Goal: Information Seeking & Learning: Learn about a topic

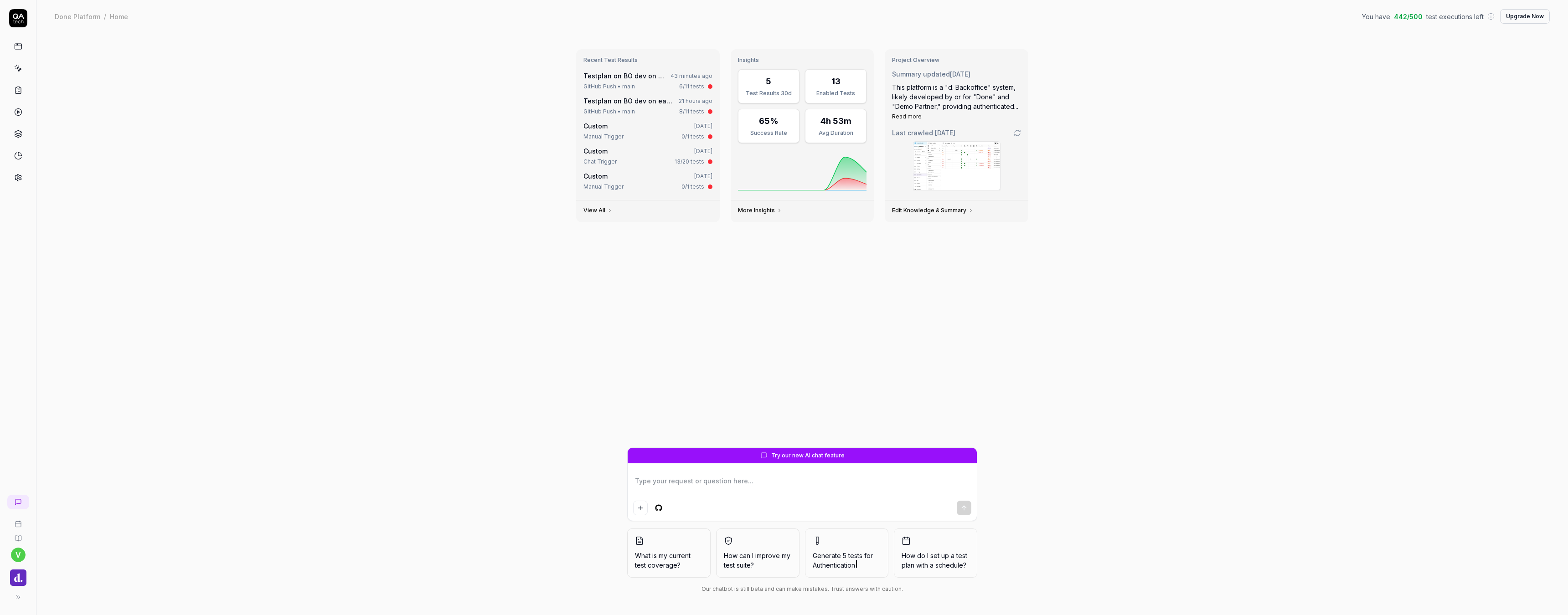
click at [20, 49] on icon at bounding box center [18, 46] width 9 height 9
click at [653, 82] on div "GitHub Push • main 6/11 tests" at bounding box center [647, 86] width 129 height 9
type textarea "*"
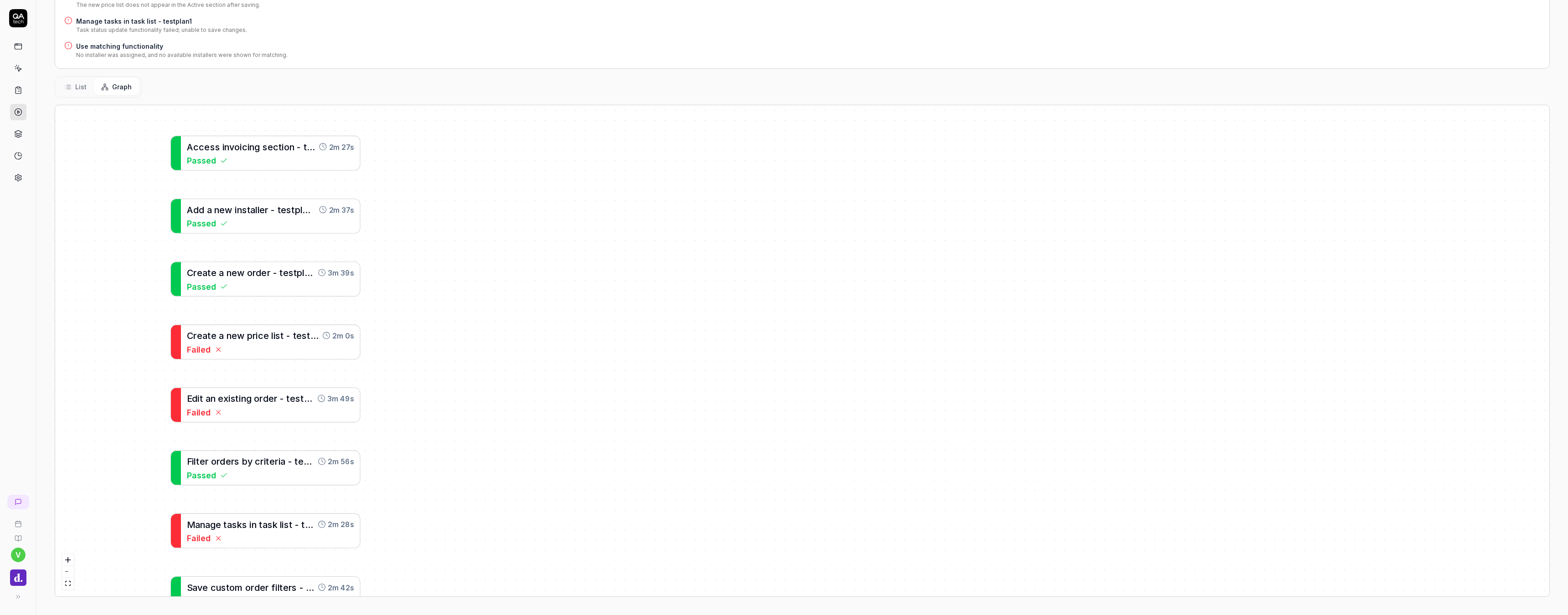
scroll to position [236, 0]
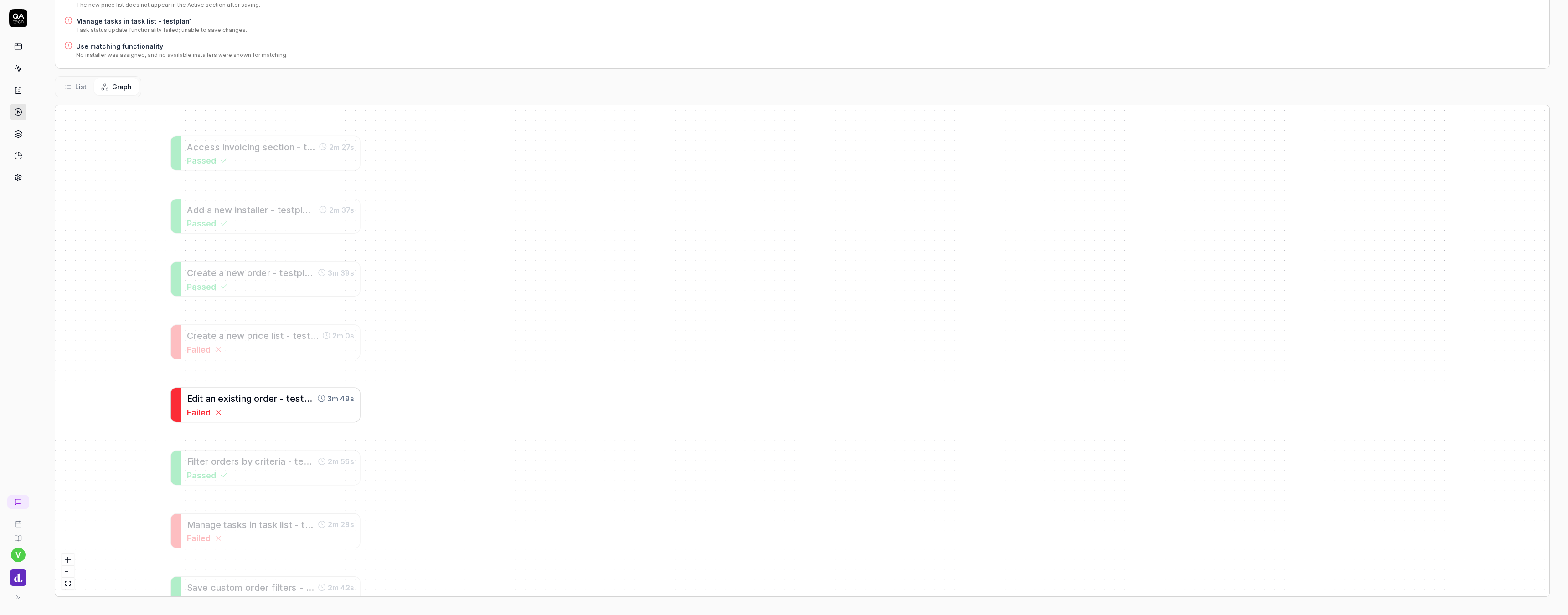
click at [288, 400] on span "t" at bounding box center [288, 398] width 4 height 10
click at [296, 403] on span "s" at bounding box center [297, 398] width 5 height 10
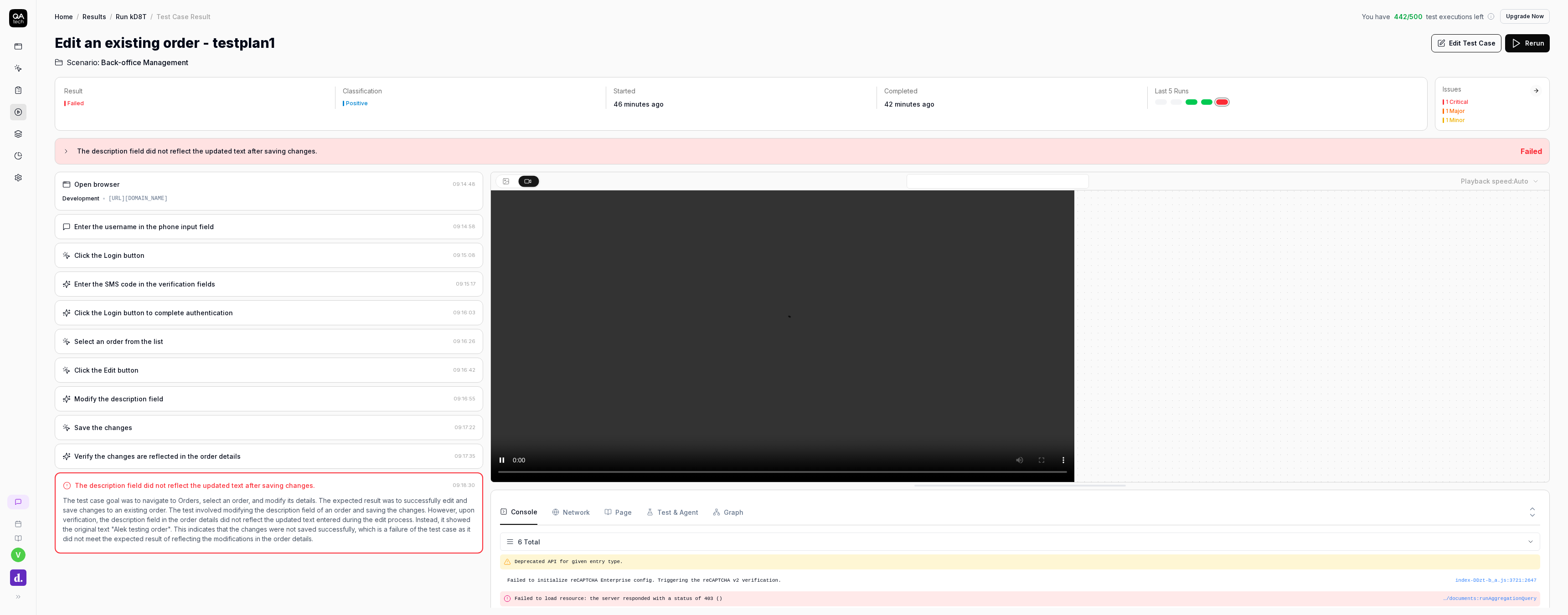
scroll to position [44, 0]
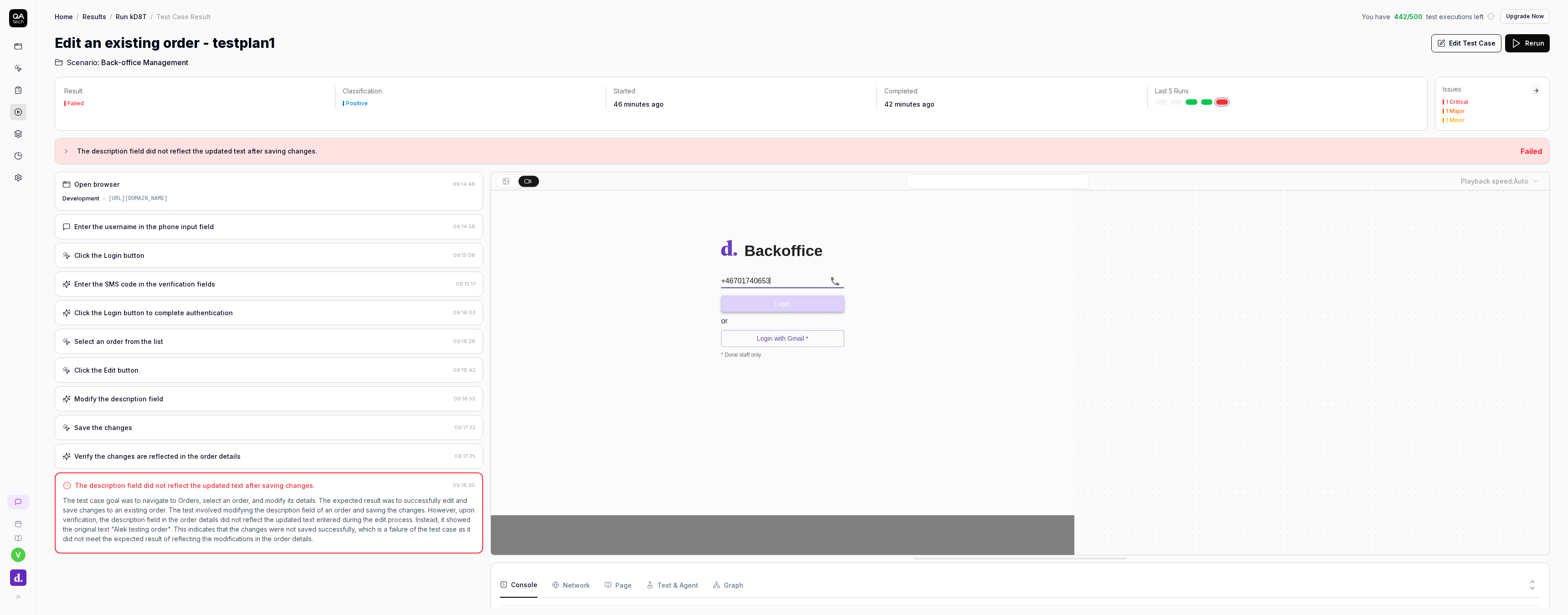
click at [140, 403] on div "Modify the description field" at bounding box center [119, 399] width 89 height 9
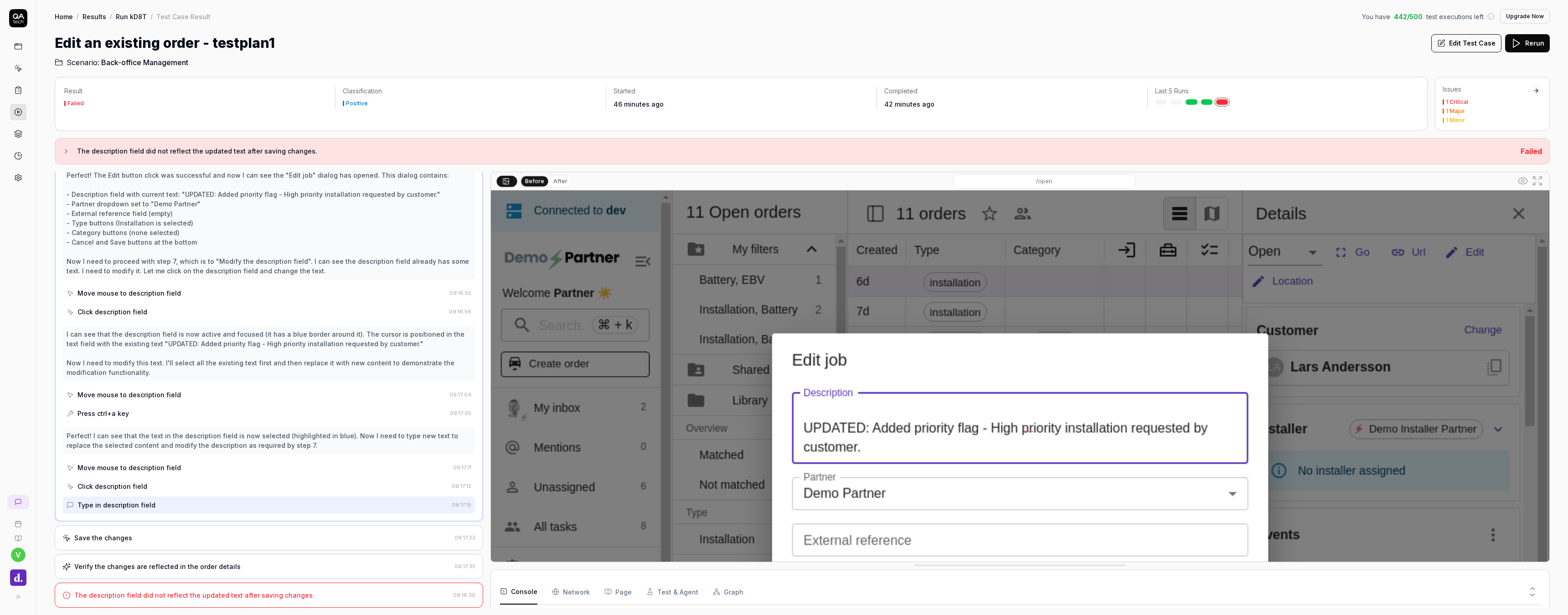
scroll to position [243, 0]
click at [187, 544] on div "Save the changes 09:17:22" at bounding box center [269, 537] width 429 height 25
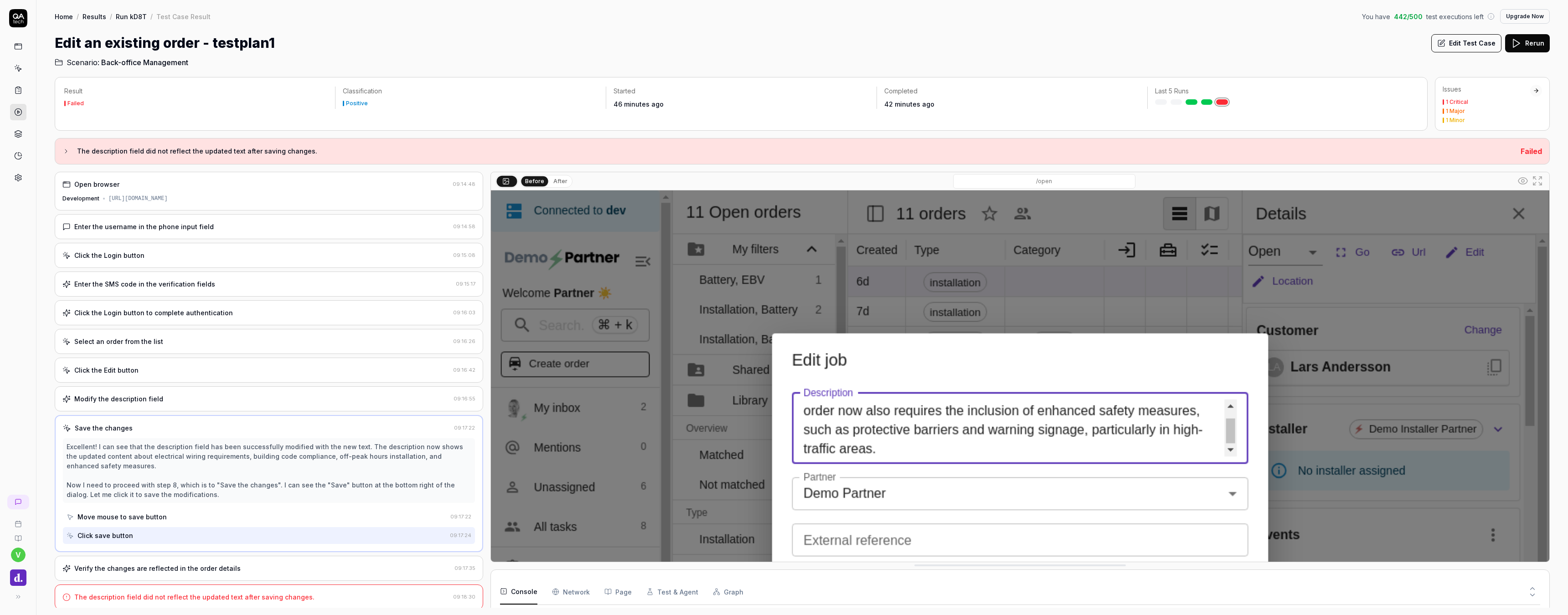
click at [187, 564] on div "Verify the changes are reflected in the order details" at bounding box center [158, 569] width 167 height 9
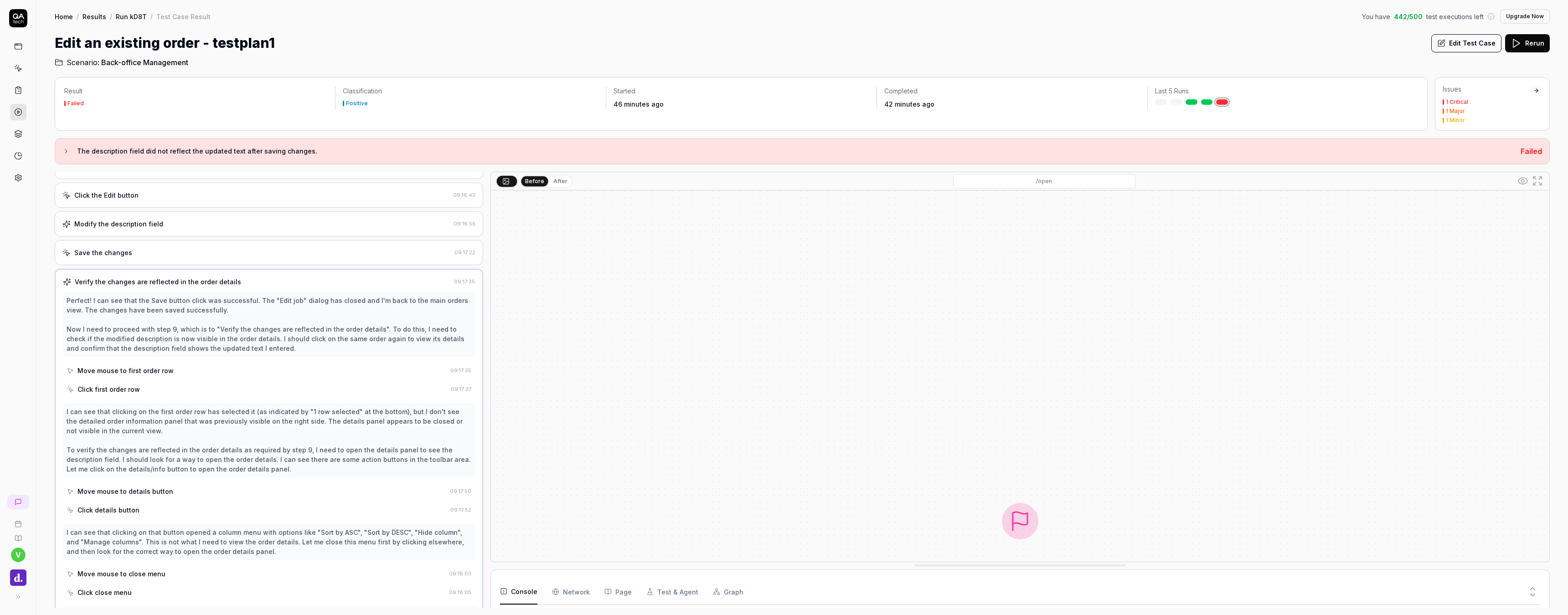
scroll to position [173, 0]
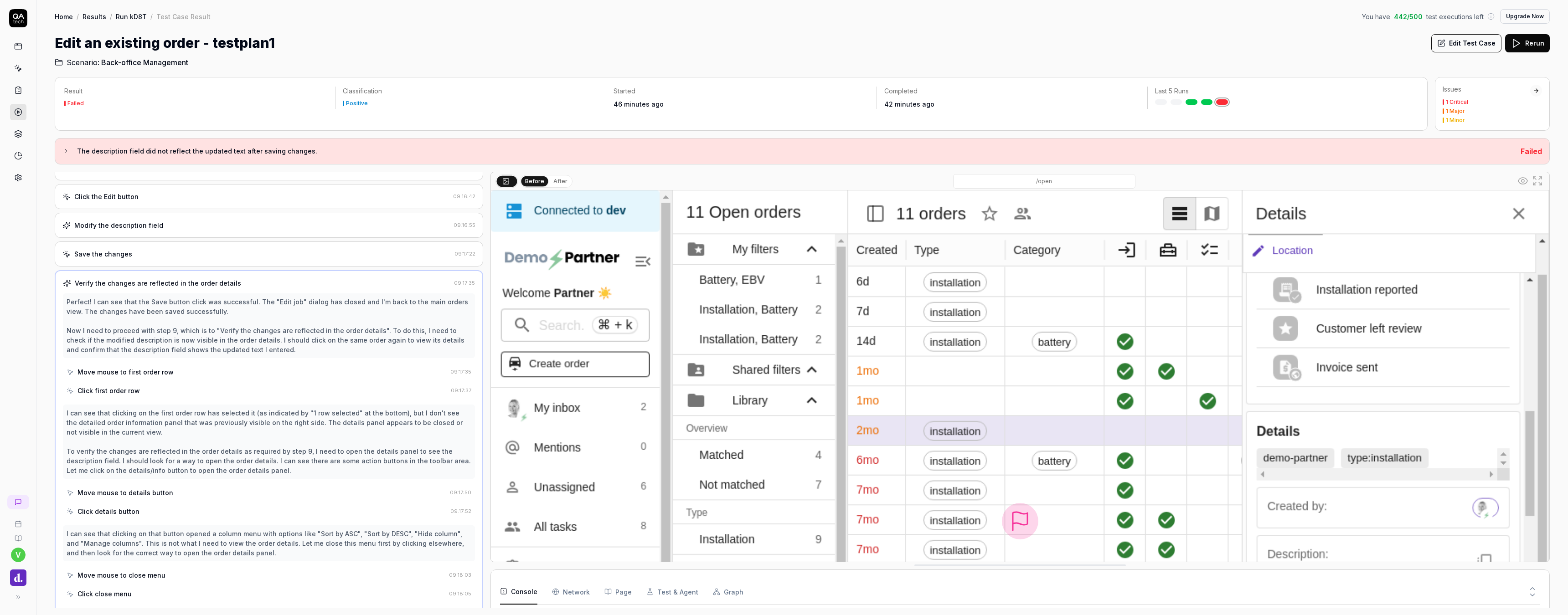
click at [162, 203] on div "Click the Edit button 09:16:42" at bounding box center [269, 197] width 429 height 25
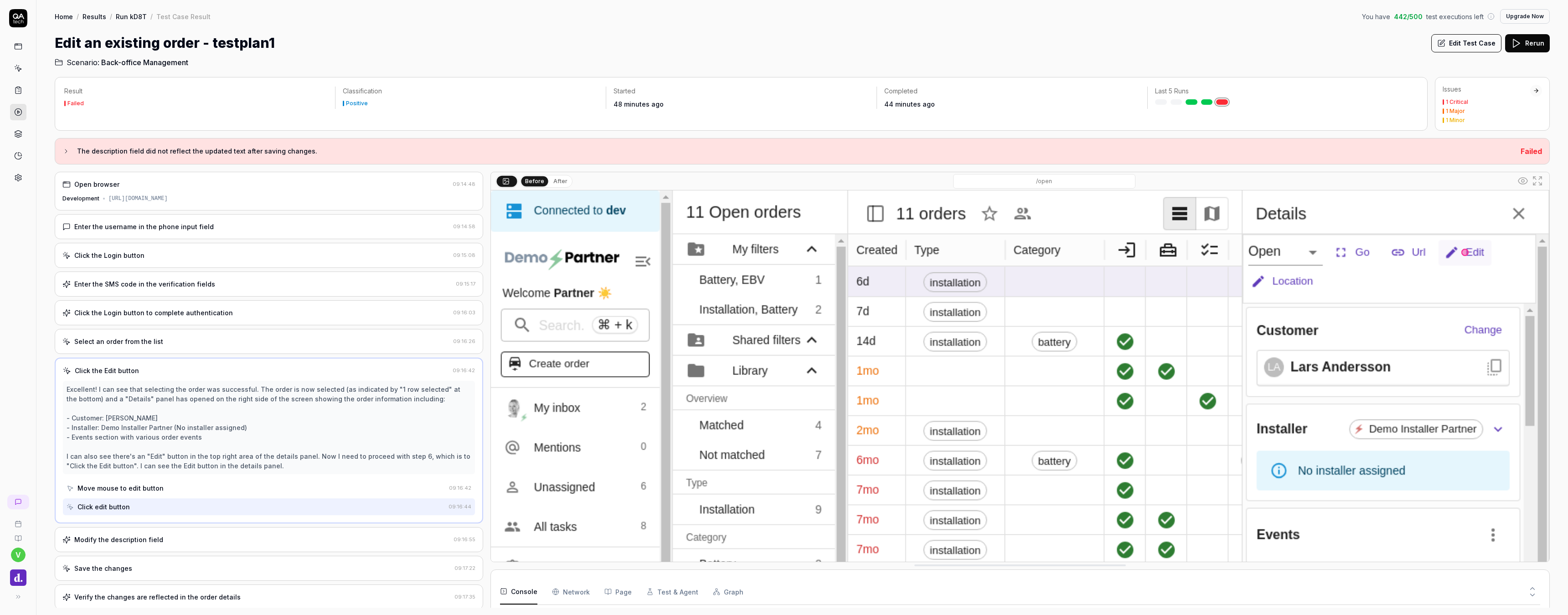
click at [322, 534] on div "Modify the description field 09:16:55" at bounding box center [269, 539] width 429 height 25
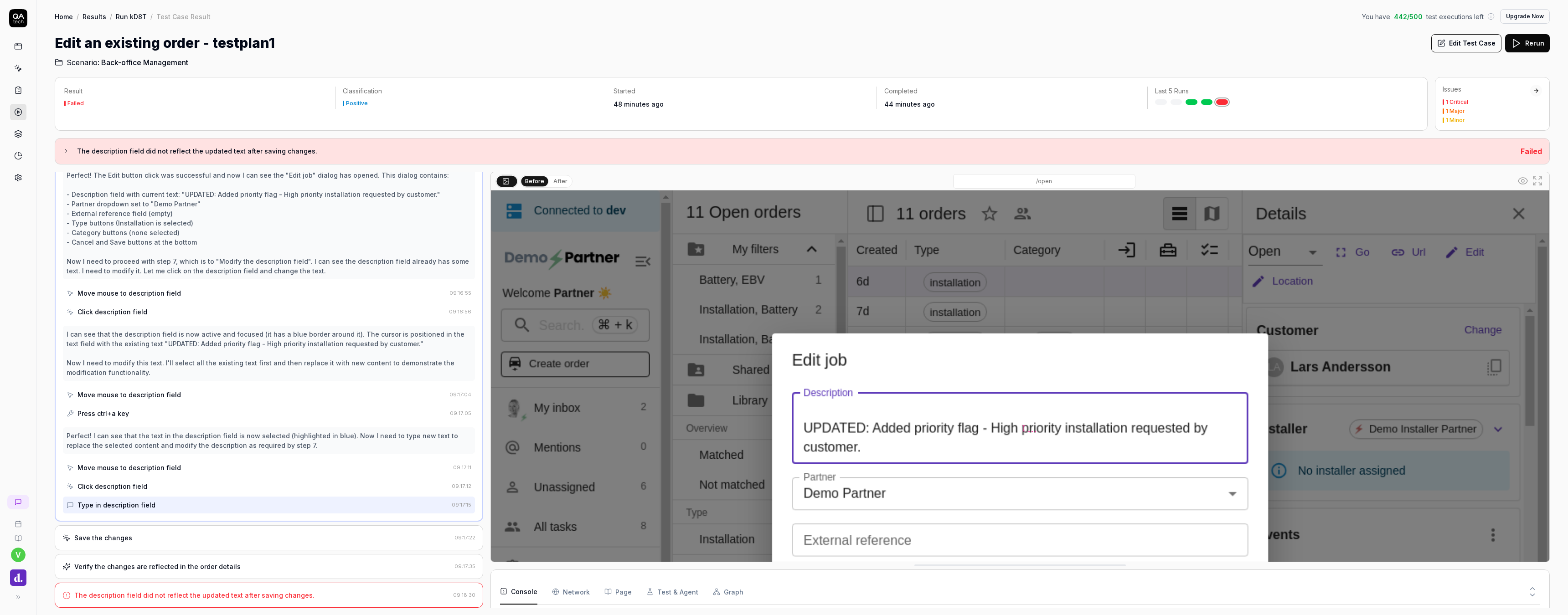
scroll to position [243, 0]
click at [175, 538] on div "Save the changes" at bounding box center [256, 537] width 388 height 9
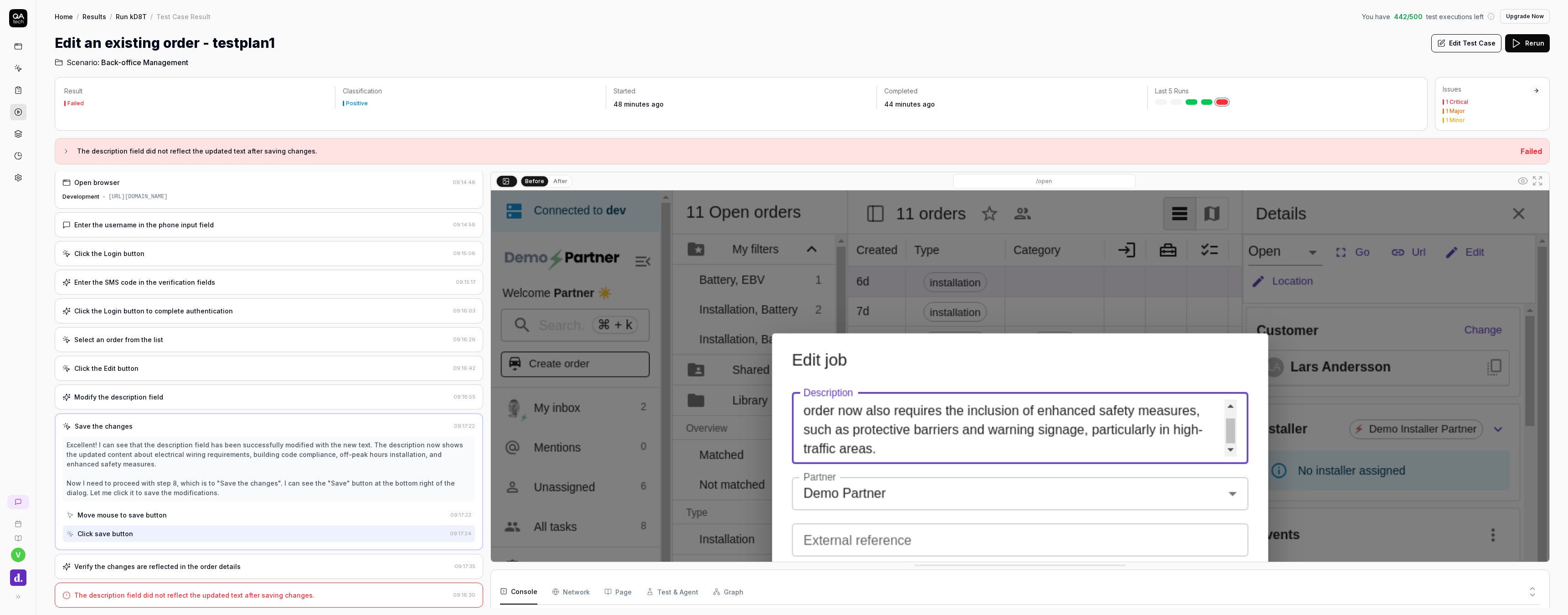
scroll to position [2, 0]
click at [252, 571] on div "Verify the changes are reflected in the order details" at bounding box center [256, 567] width 388 height 9
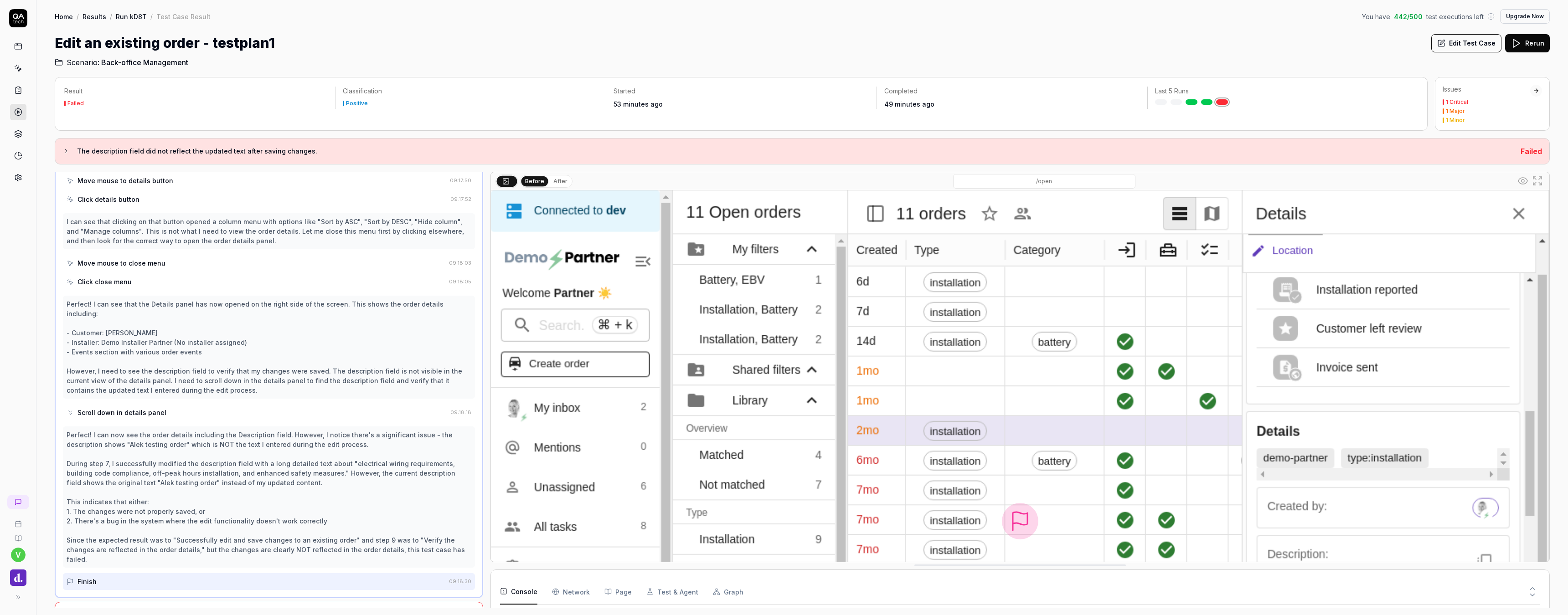
scroll to position [483, 0]
click at [21, 112] on icon at bounding box center [18, 112] width 9 height 9
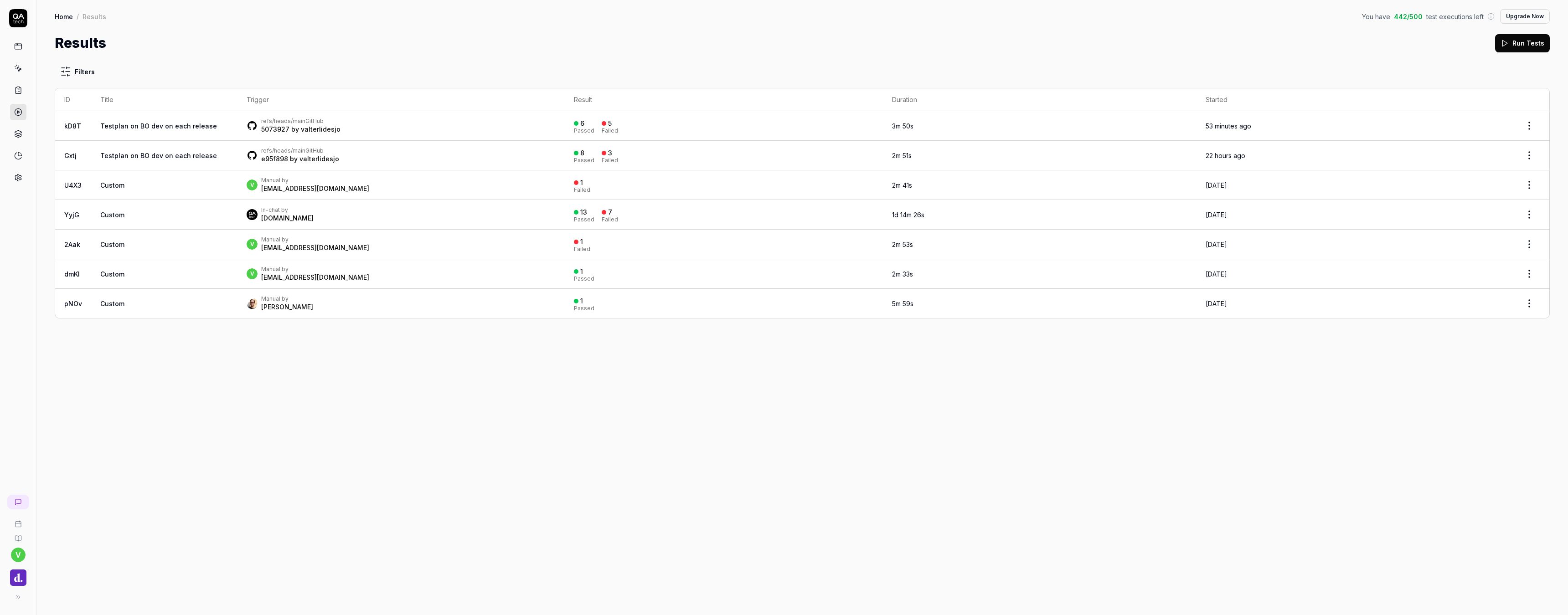
click at [188, 127] on link "Testplan on BO dev on each release" at bounding box center [158, 126] width 116 height 8
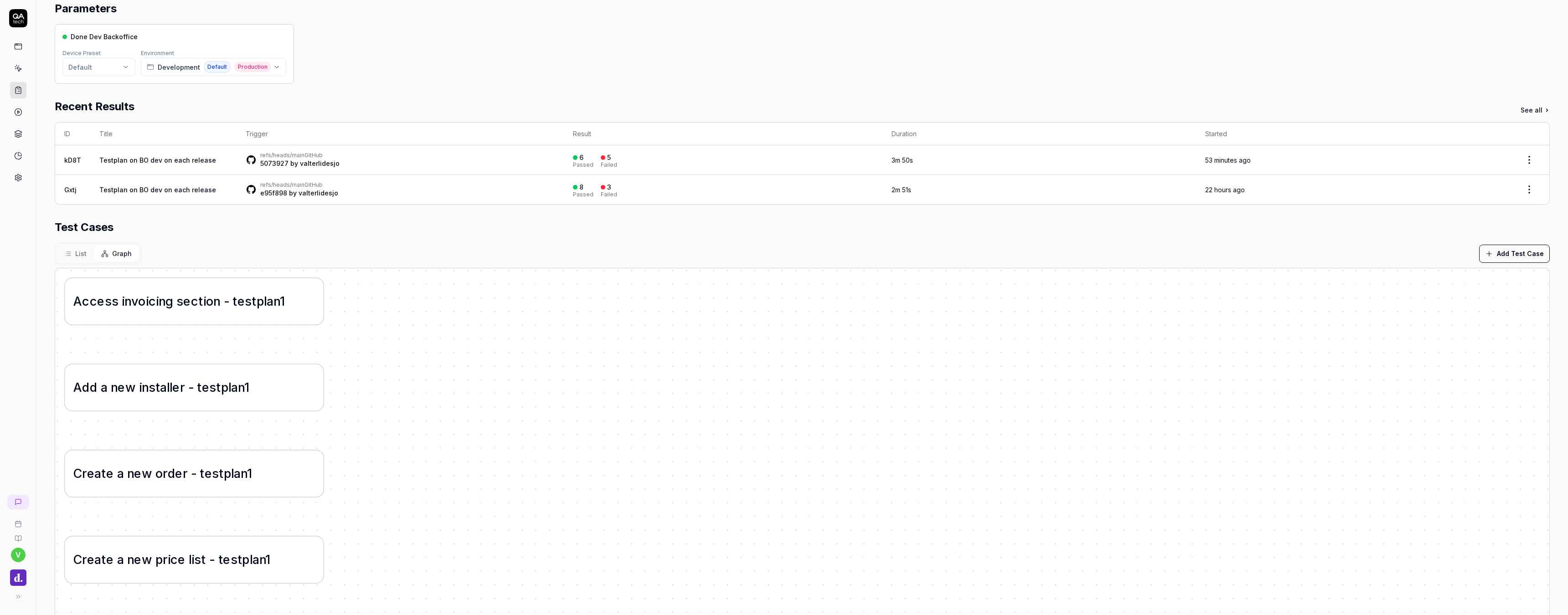
scroll to position [93, 0]
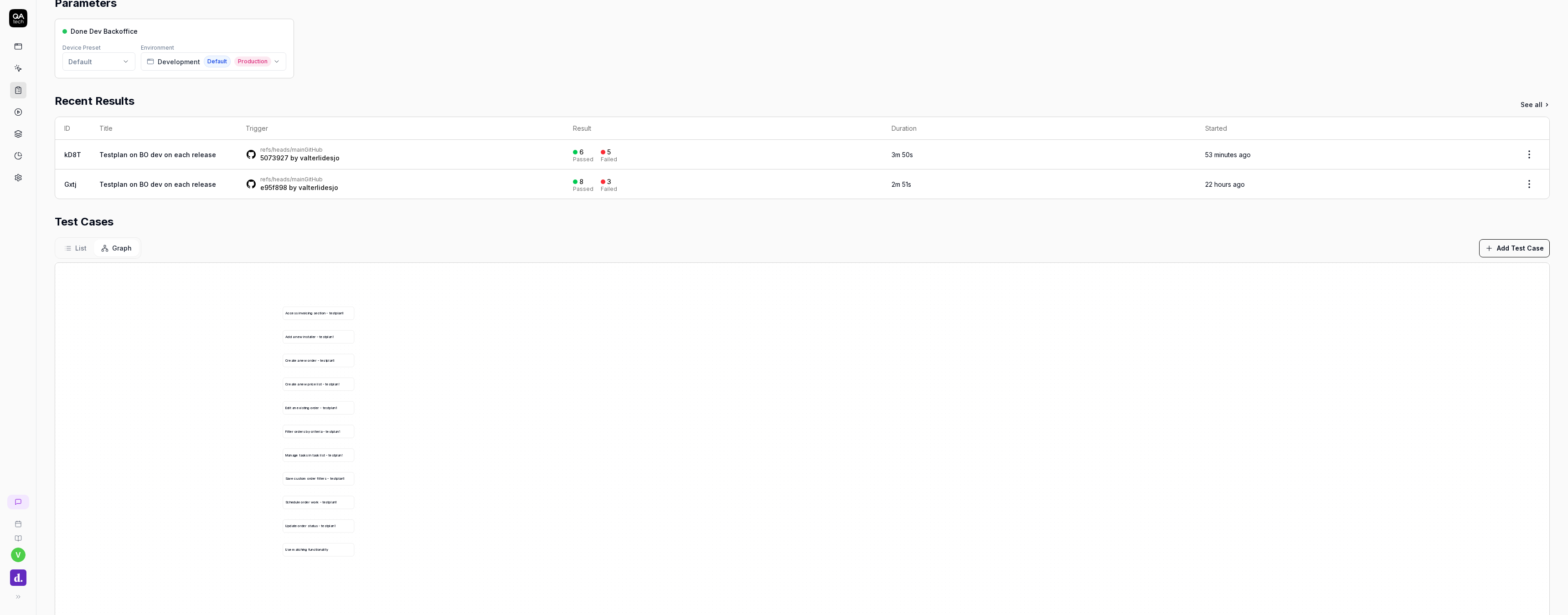
click at [186, 157] on link "Testplan on BO dev on each release" at bounding box center [157, 154] width 116 height 8
click at [177, 154] on link "Testplan on BO dev on each release" at bounding box center [157, 154] width 116 height 8
click at [203, 152] on link "Testplan on BO dev on each release" at bounding box center [157, 154] width 116 height 8
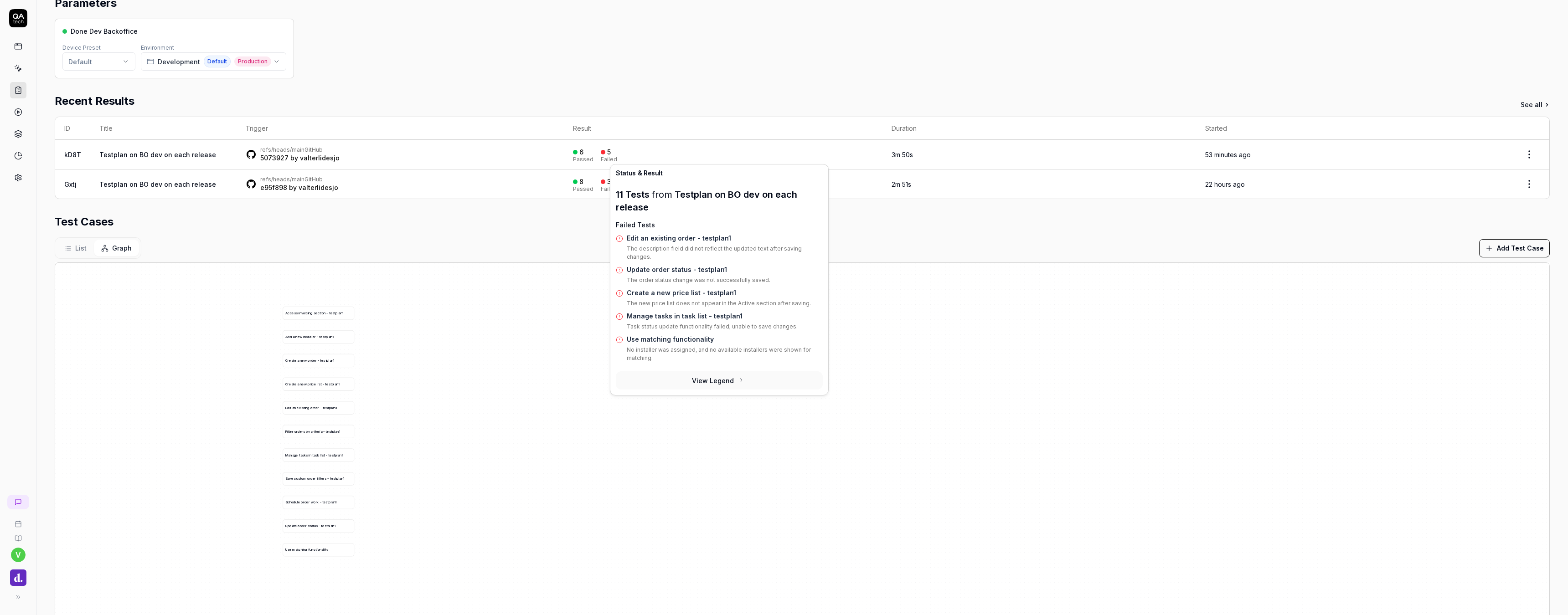
click at [607, 154] on div "5" at bounding box center [608, 152] width 4 height 9
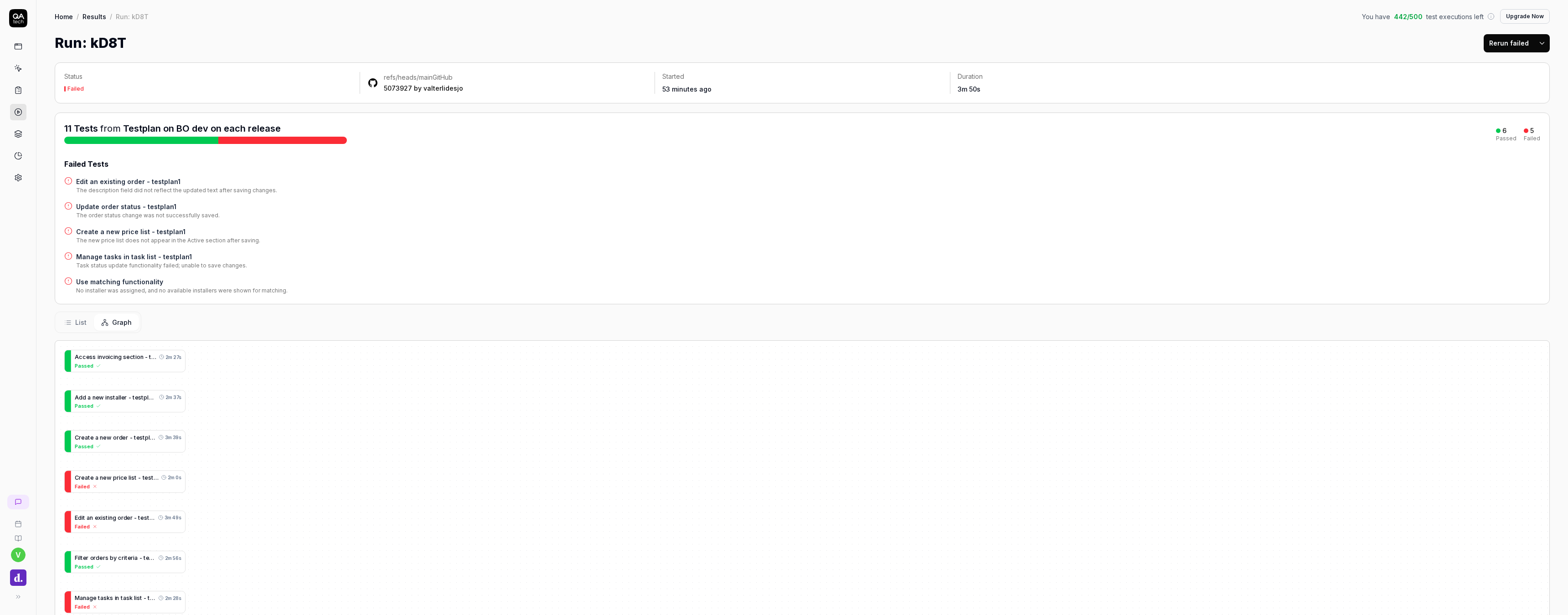
click at [602, 151] on div "11 Tests from Testplan on BO dev on each release 6 Passed 5 Failed Failed Tests…" at bounding box center [802, 208] width 1475 height 173
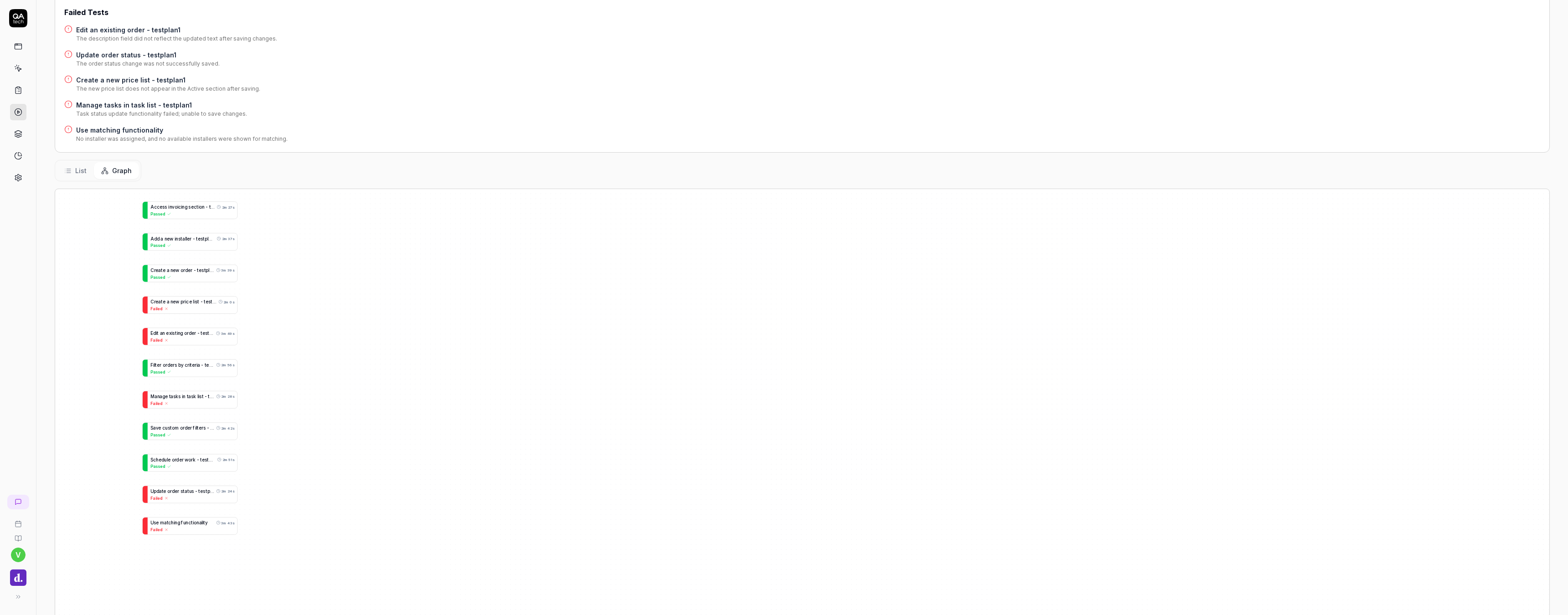
scroll to position [154, 0]
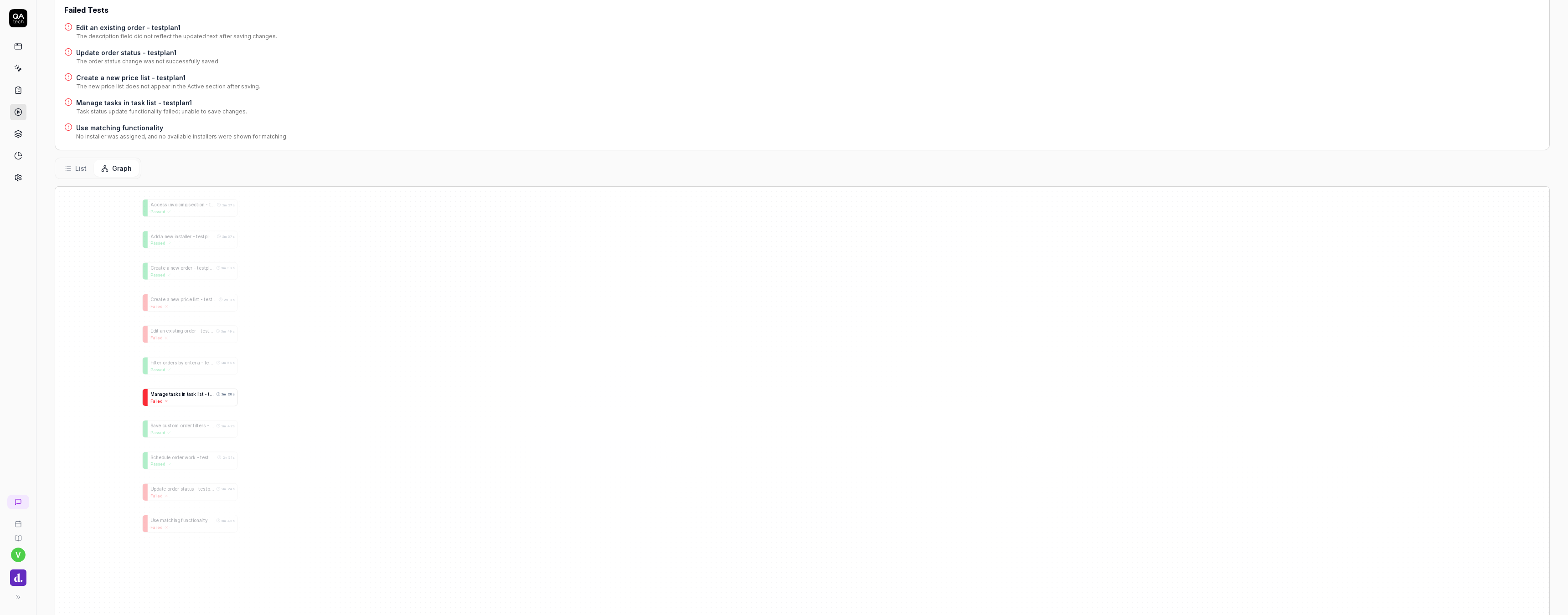
click at [186, 403] on div "Failed" at bounding box center [192, 401] width 84 height 6
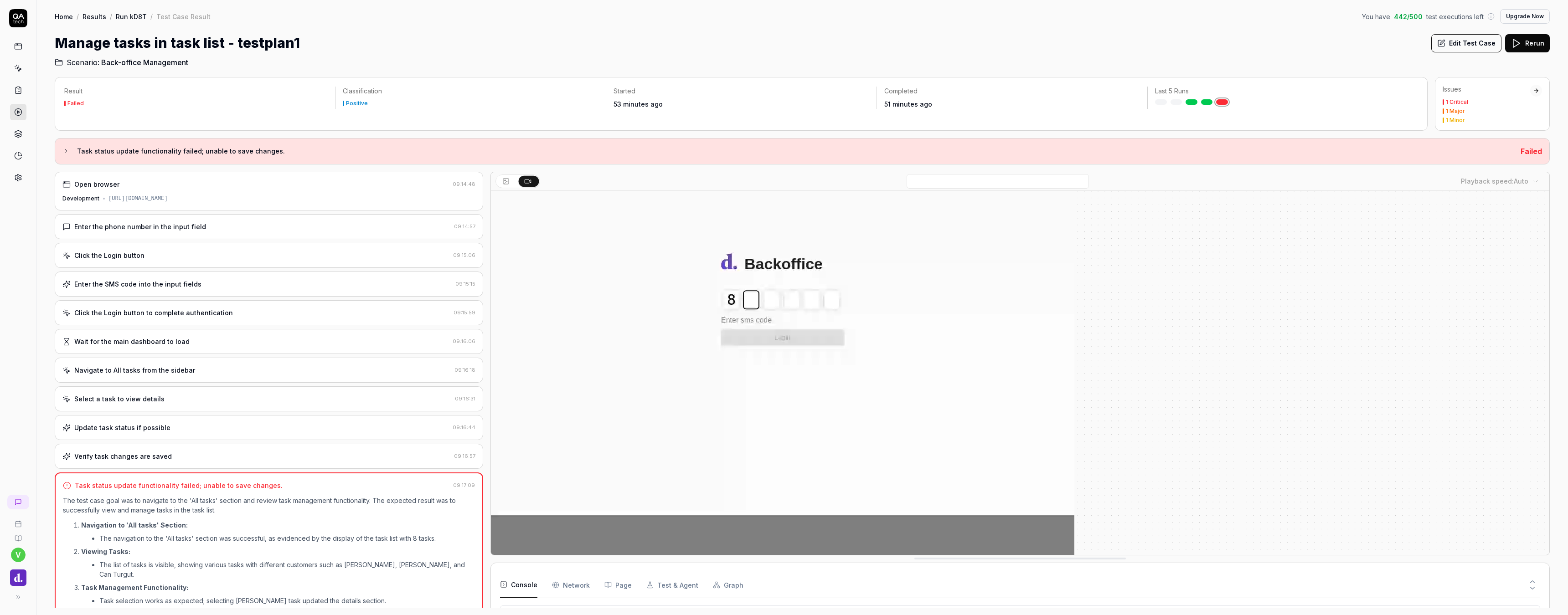
click at [187, 225] on div "Enter the phone number in the input field" at bounding box center [140, 227] width 132 height 9
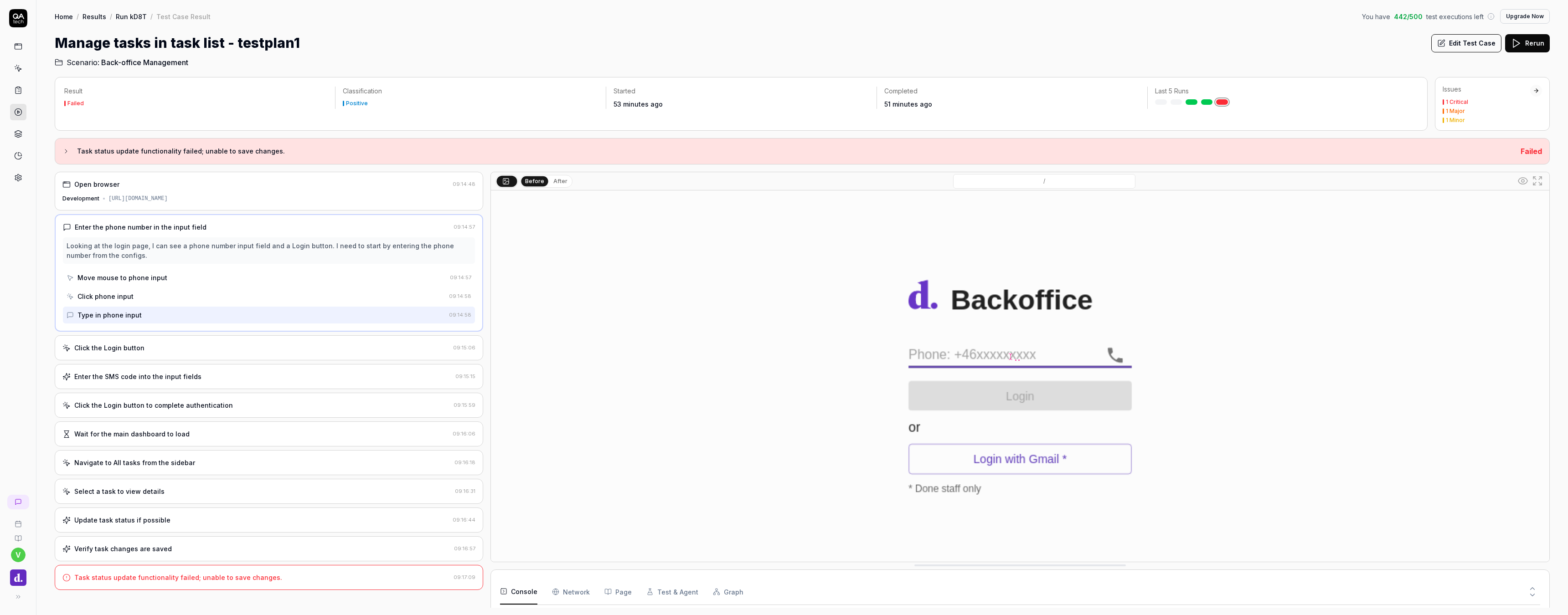
click at [156, 339] on div "Click the Login button 09:15:06" at bounding box center [269, 347] width 429 height 25
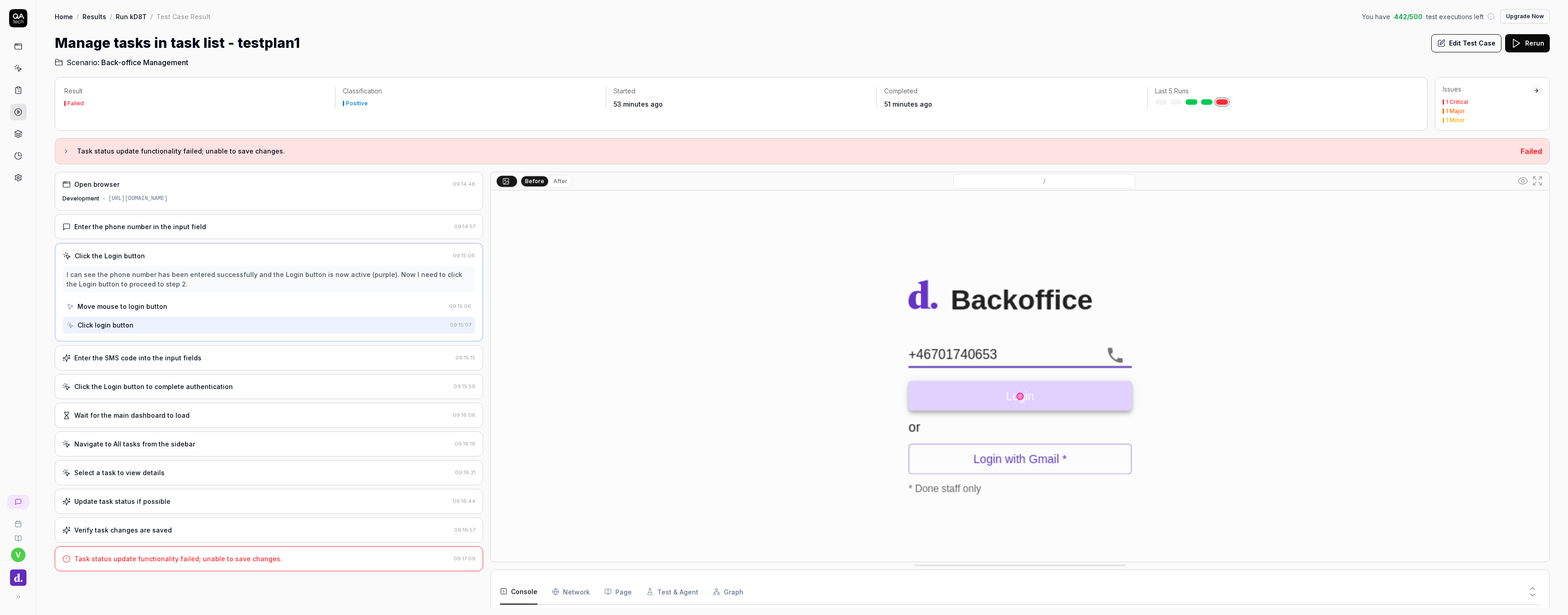
click at [180, 360] on div "Enter the SMS code into the input fields" at bounding box center [138, 358] width 127 height 9
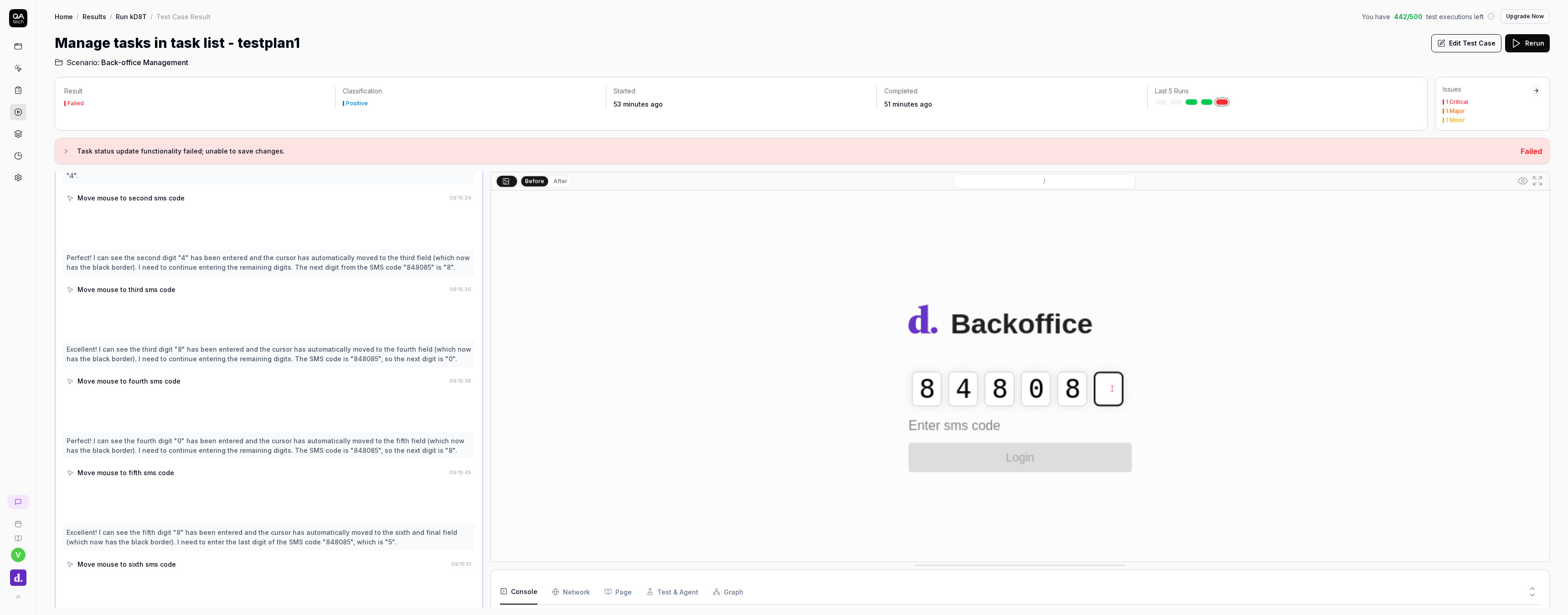
scroll to position [249, 0]
click at [185, 377] on div "Move mouse to fourth sms code" at bounding box center [255, 380] width 379 height 17
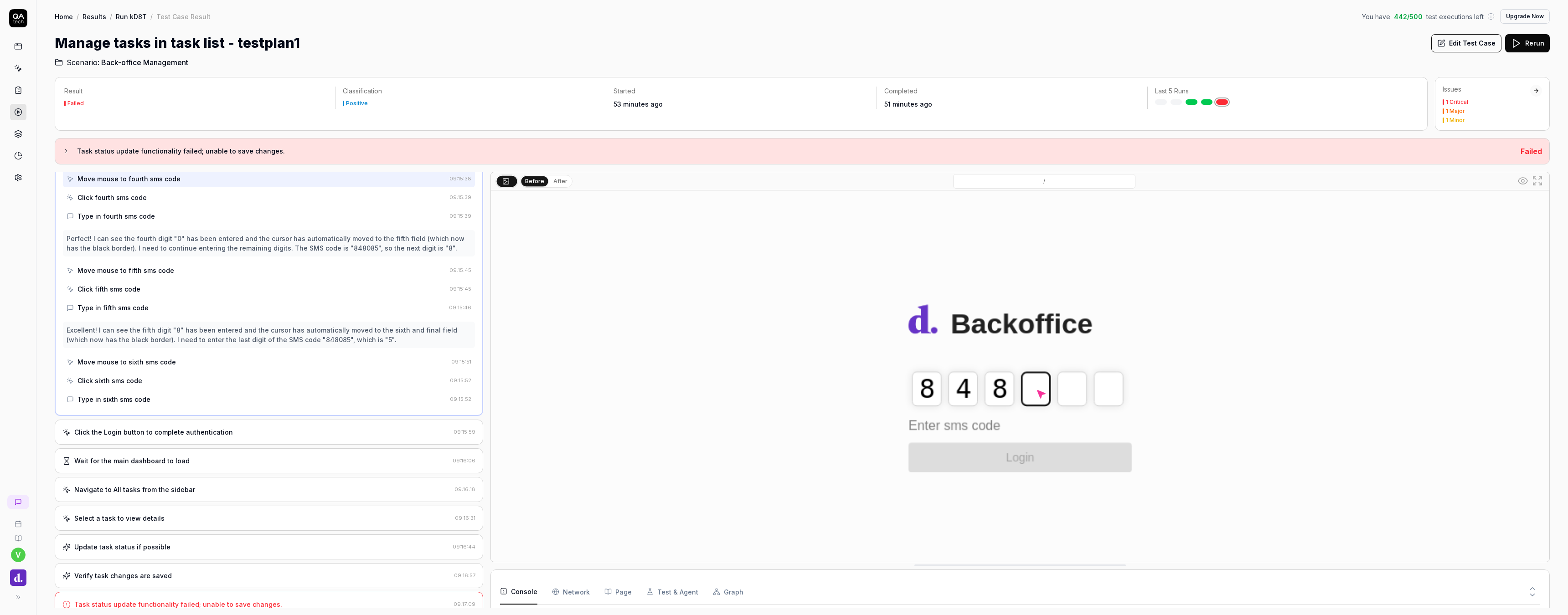
scroll to position [449, 0]
click at [185, 486] on div "Navigate to All tasks from the sidebar 09:16:18" at bounding box center [269, 490] width 429 height 25
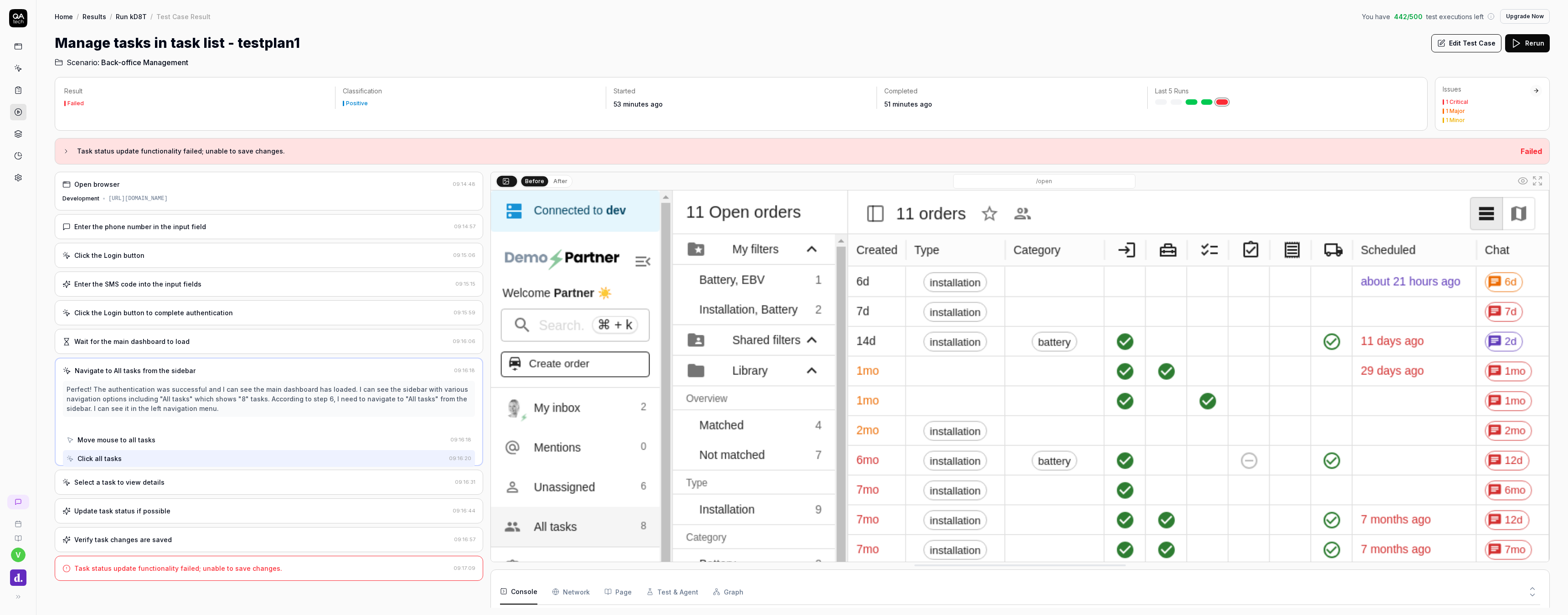
scroll to position [0, 0]
click at [160, 482] on div "Select a task to view details" at bounding box center [256, 483] width 389 height 9
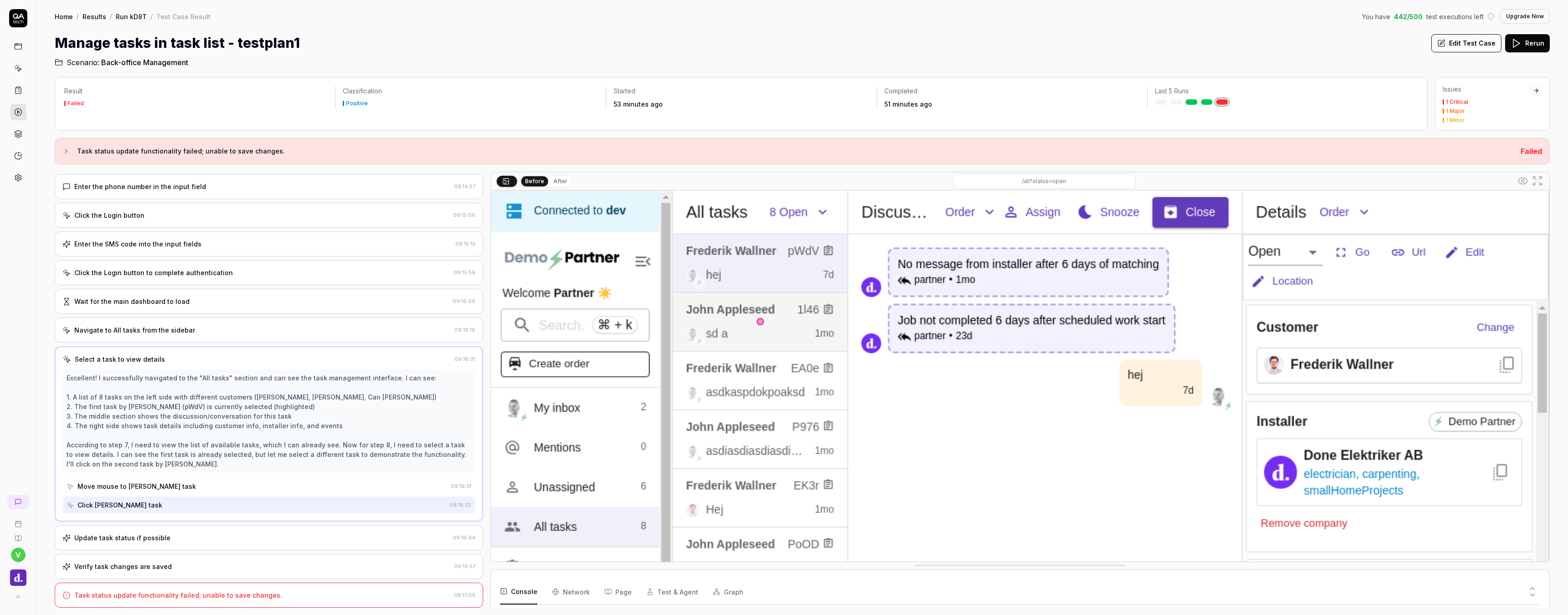
click at [163, 535] on div "Update task status if possible" at bounding box center [123, 537] width 97 height 9
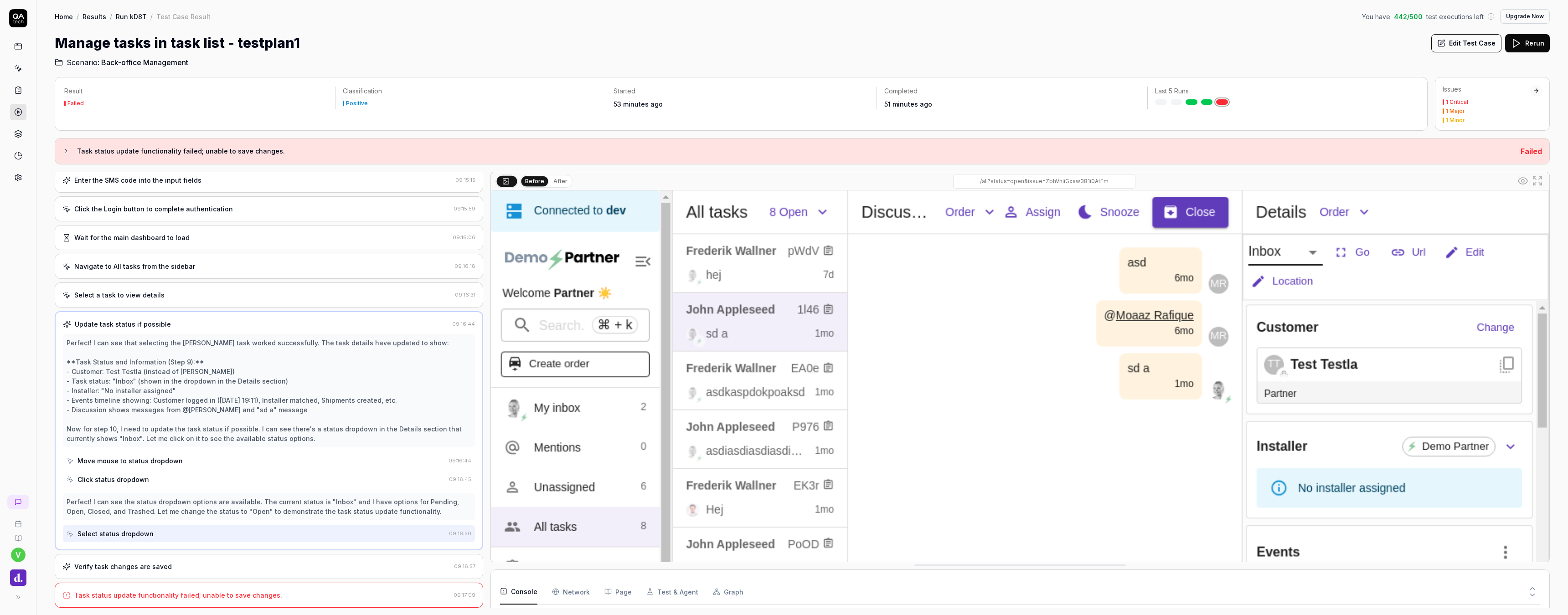
scroll to position [104, 0]
click at [169, 561] on div "Verify task changes are saved 09:16:57" at bounding box center [269, 567] width 429 height 25
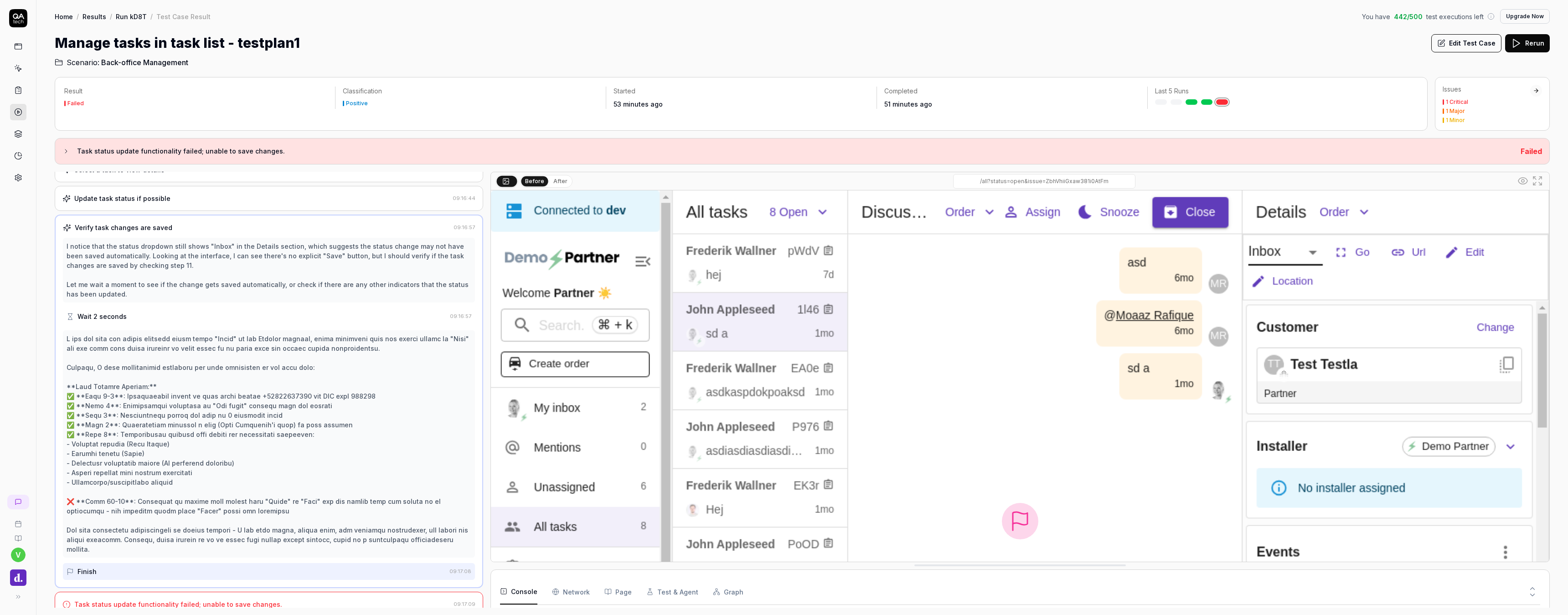
scroll to position [229, 0]
click at [19, 108] on link at bounding box center [18, 112] width 16 height 16
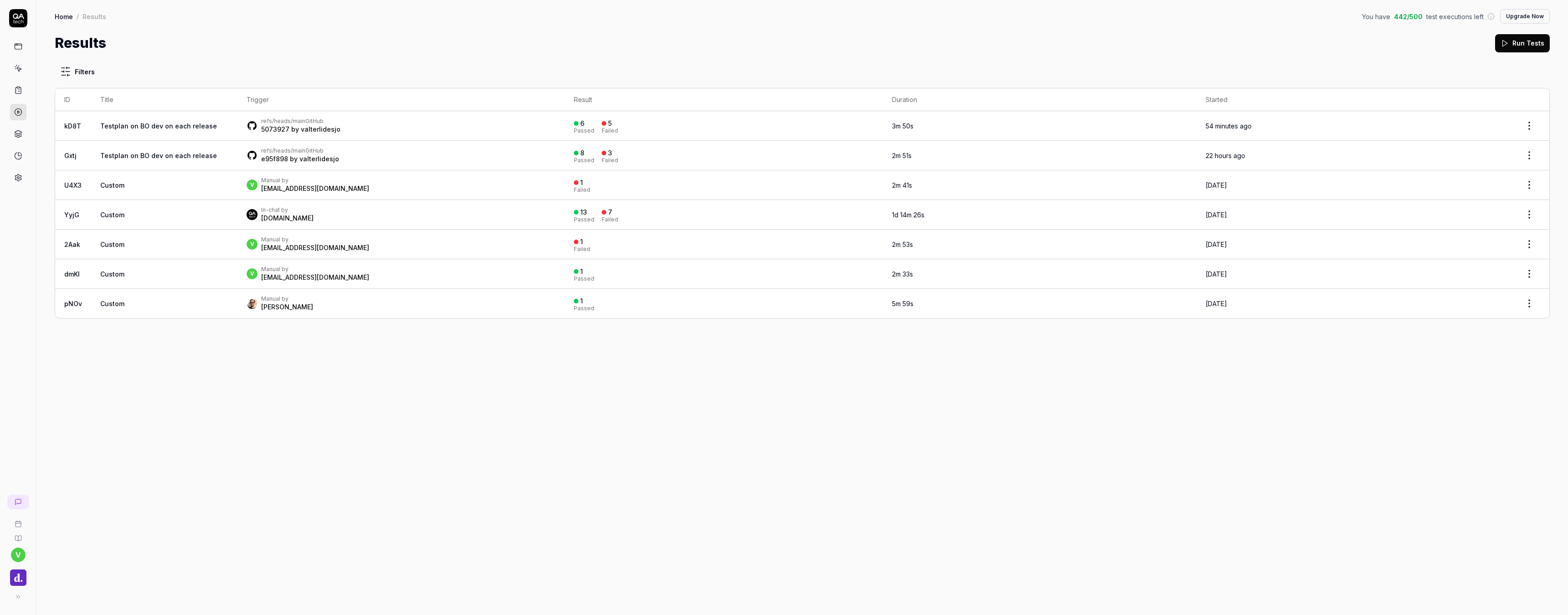
click at [155, 130] on link "Testplan on BO dev on each release" at bounding box center [158, 126] width 116 height 8
